Goal: Use online tool/utility: Utilize a website feature to perform a specific function

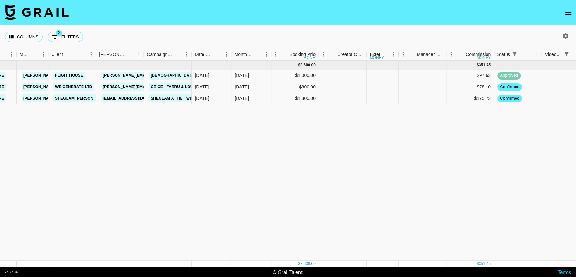
scroll to position [0, 376]
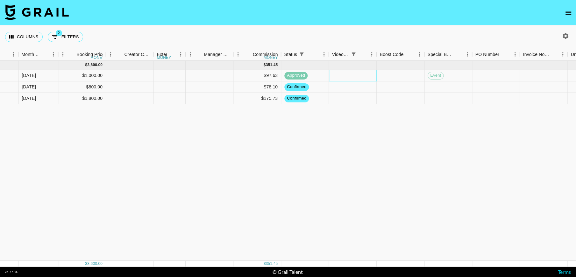
click at [346, 76] on div at bounding box center [353, 75] width 48 height 11
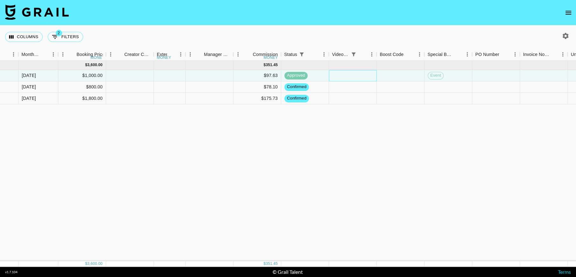
click at [346, 76] on div at bounding box center [353, 75] width 48 height 11
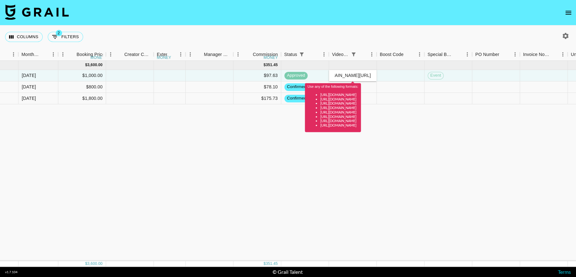
type input "[DOMAIN_NAME][URL]"
click at [359, 183] on div "[DATE] ( 3 ) $ 3,600.00 $ 351.45 reca7Ak6XosHgiBku theroligore [EMAIL_ADDRESS][…" at bounding box center [251, 161] width 1255 height 200
click at [346, 76] on input "[DOMAIN_NAME][URL]" at bounding box center [352, 75] width 47 height 5
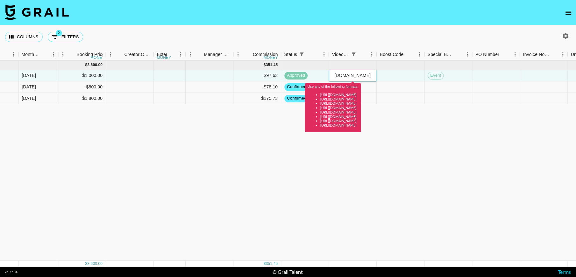
click at [346, 76] on input "[DOMAIN_NAME][URL]" at bounding box center [352, 75] width 47 height 5
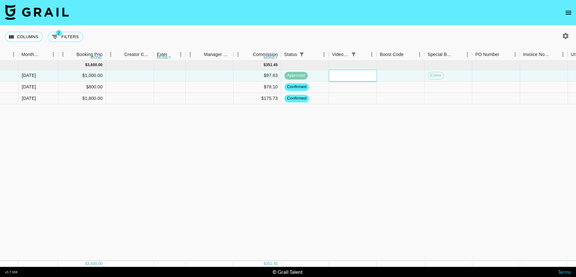
paste input "[URL][DOMAIN_NAME]"
type input "[URL][DOMAIN_NAME]"
click at [349, 155] on div "[DATE] ( 3 ) $ 3,600.00 $ 351.45 reca7Ak6XosHgiBku theroligore [EMAIL_ADDRESS][…" at bounding box center [251, 161] width 1255 height 200
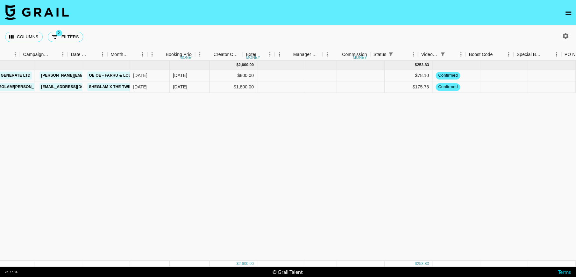
scroll to position [0, 104]
